Goal: Find specific page/section: Find specific page/section

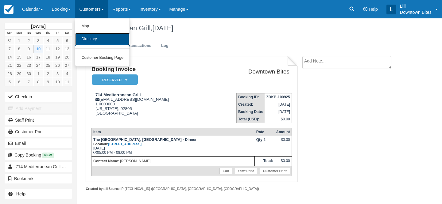
click at [101, 39] on link "Directory" at bounding box center [102, 39] width 54 height 13
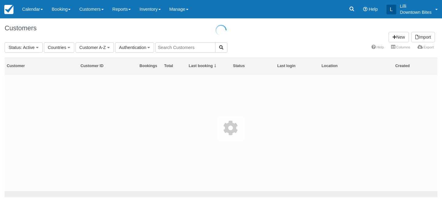
click at [177, 47] on input "text" at bounding box center [185, 47] width 60 height 10
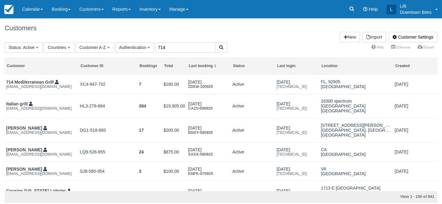
type input "714"
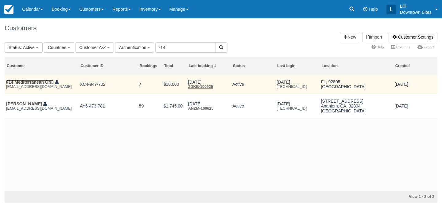
click at [48, 82] on link "714 Mediterranean Grill" at bounding box center [30, 82] width 48 height 5
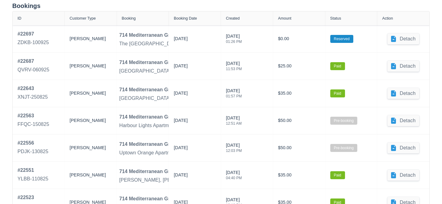
scroll to position [334, 0]
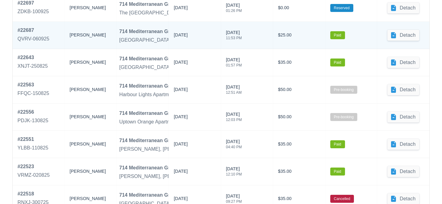
click at [138, 32] on div "714 Mediterranean Grill" at bounding box center [146, 31] width 55 height 7
click at [41, 36] on div "QVRV-060925" at bounding box center [33, 38] width 32 height 7
